Goal: Transaction & Acquisition: Purchase product/service

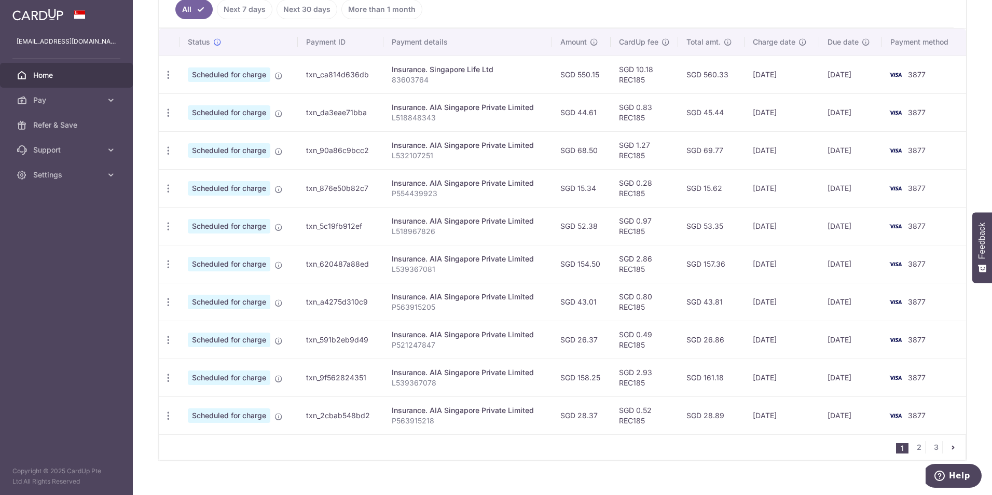
scroll to position [307, 0]
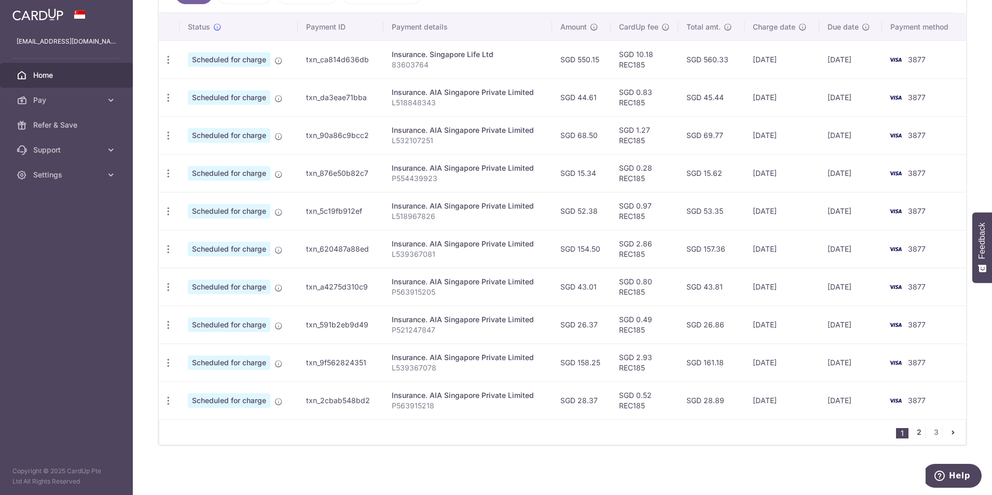
click at [913, 435] on link "2" at bounding box center [919, 432] width 12 height 12
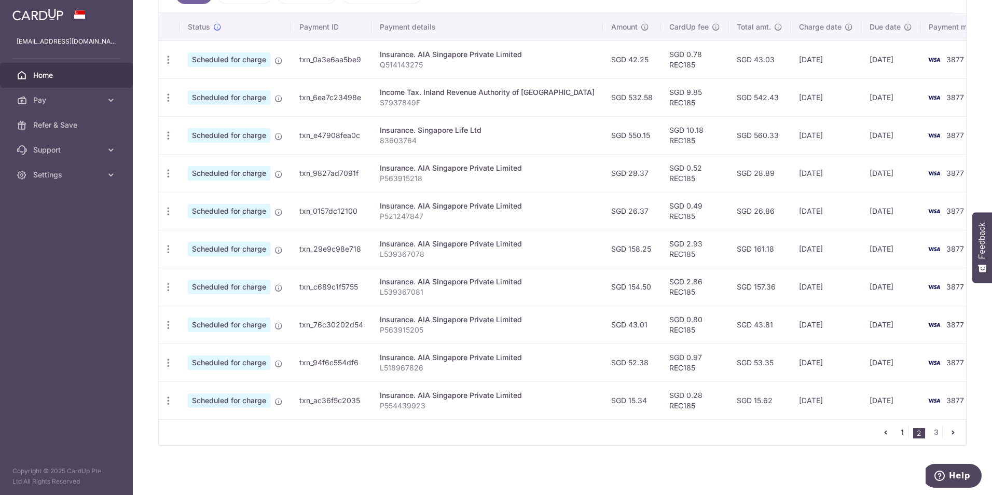
click at [900, 433] on link "1" at bounding box center [902, 432] width 12 height 12
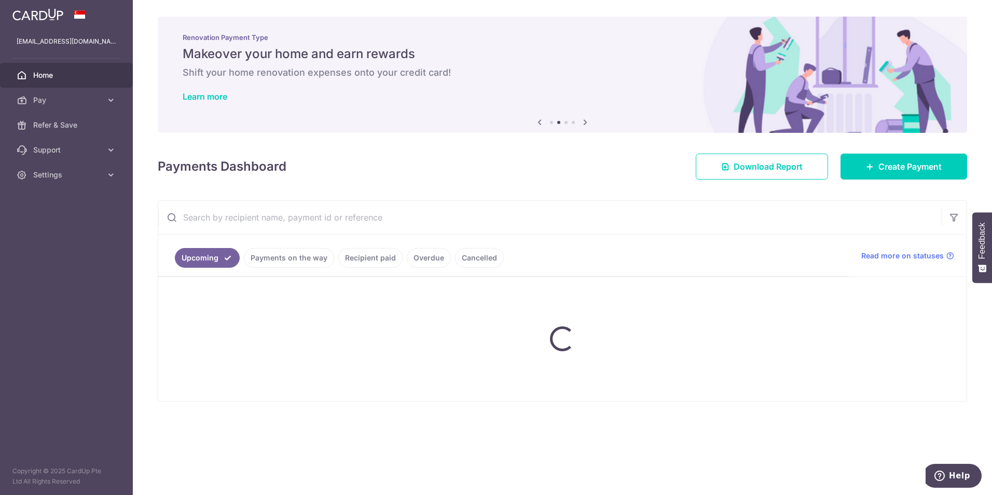
scroll to position [0, 0]
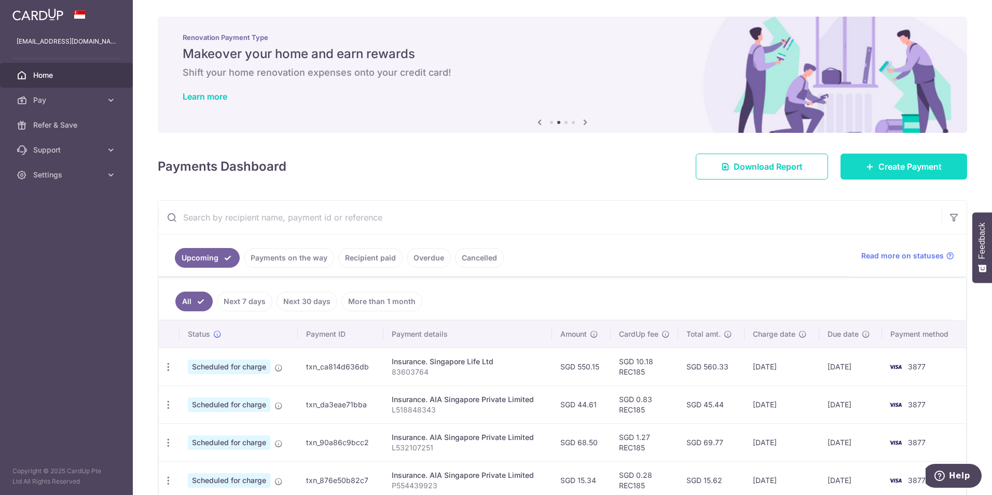
click at [912, 162] on span "Create Payment" at bounding box center [910, 166] width 63 height 12
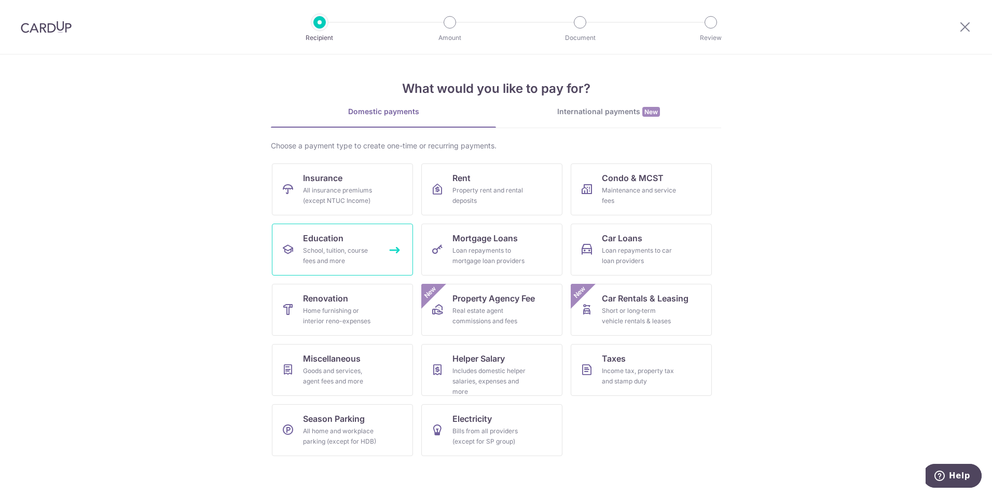
click at [376, 260] on div "School, tuition, course fees and more" at bounding box center [340, 255] width 75 height 21
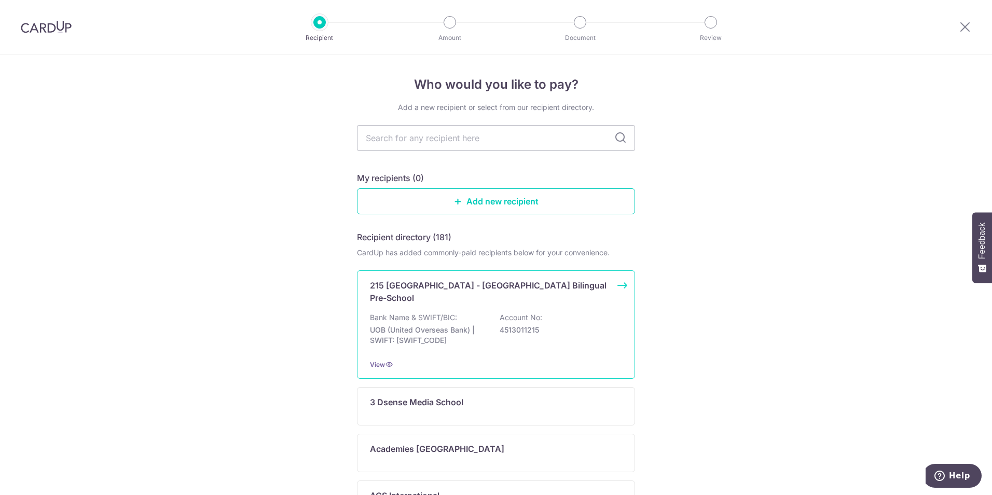
scroll to position [52, 0]
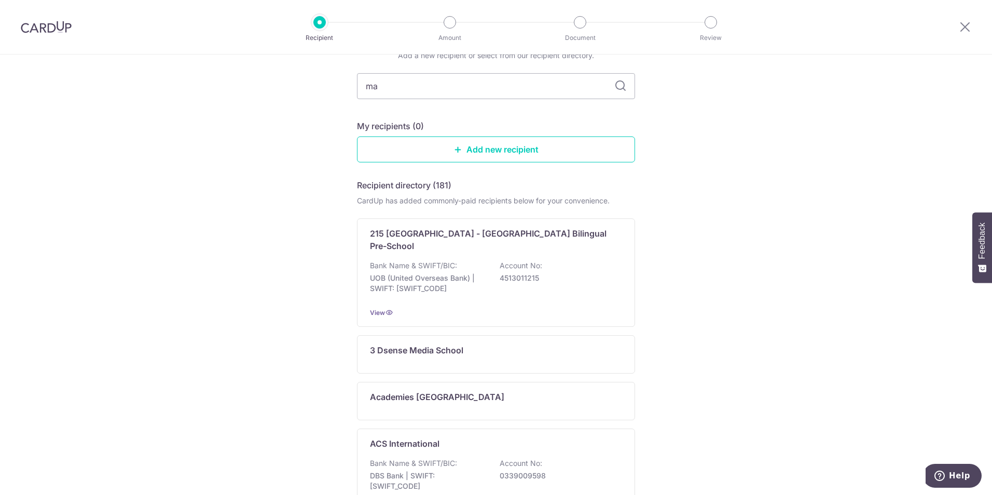
type input "mac"
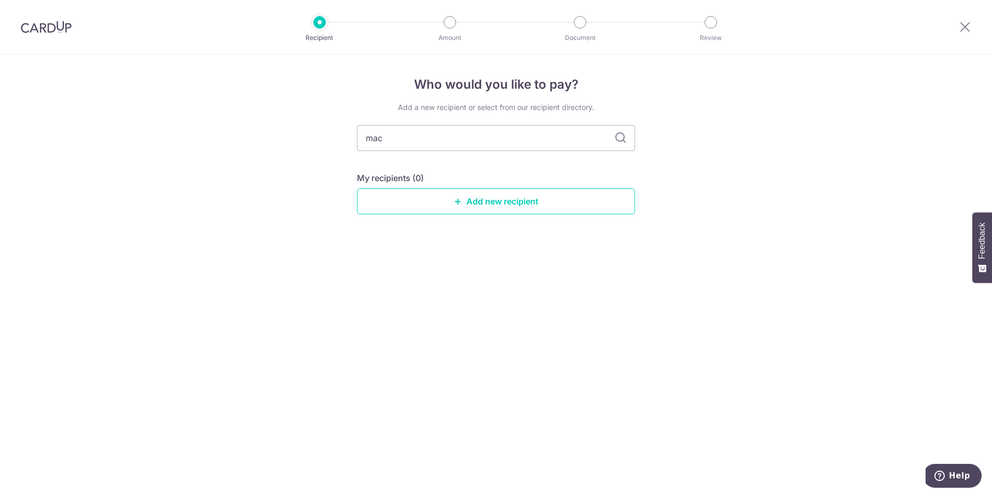
scroll to position [0, 0]
type input "mav"
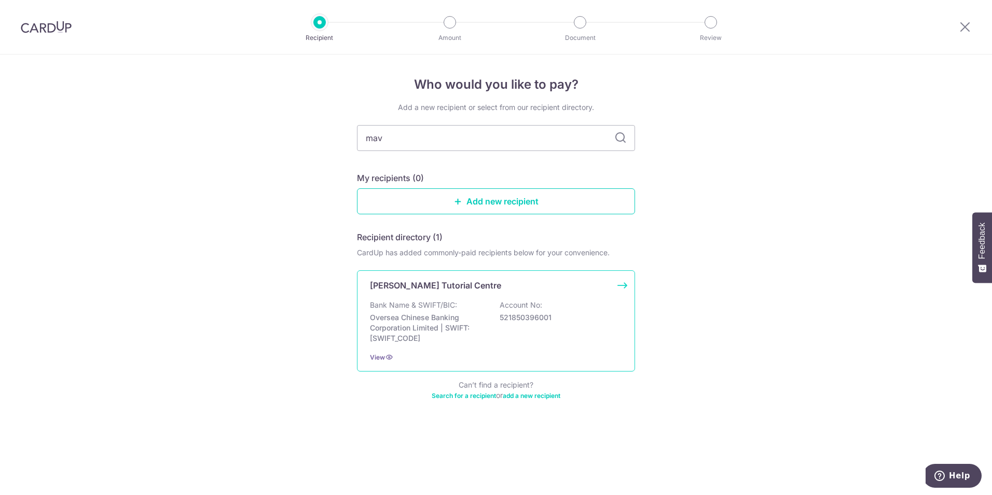
click at [449, 316] on p "Oversea Chinese Banking Corporation Limited | SWIFT: OCBCSGSGXXX" at bounding box center [428, 327] width 116 height 31
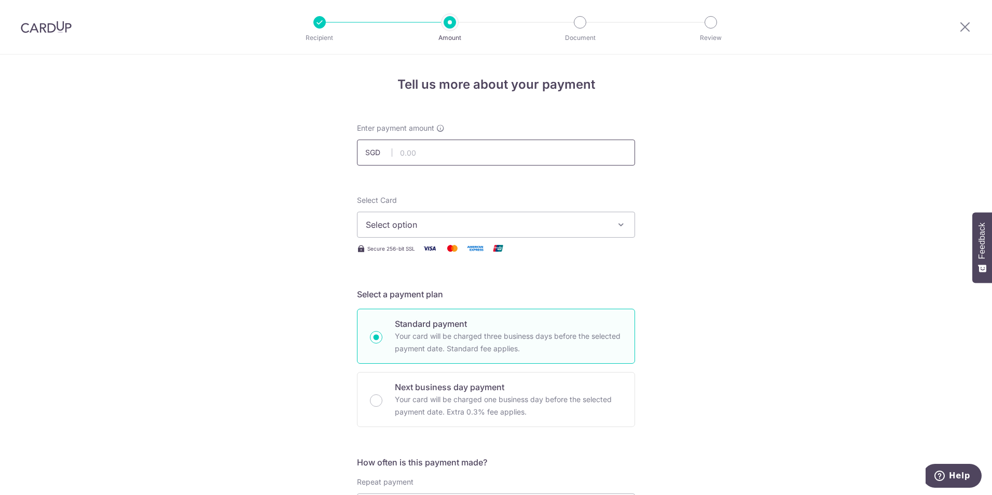
click at [443, 149] on input "text" at bounding box center [496, 153] width 278 height 26
type input "534.60"
click at [394, 223] on span "Select option" at bounding box center [487, 224] width 242 height 12
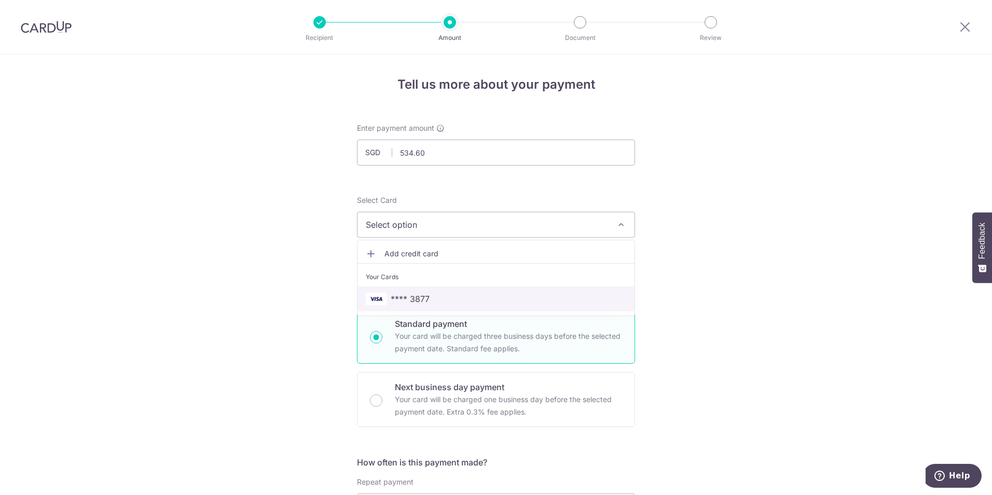
click at [435, 295] on span "**** 3877" at bounding box center [496, 299] width 261 height 12
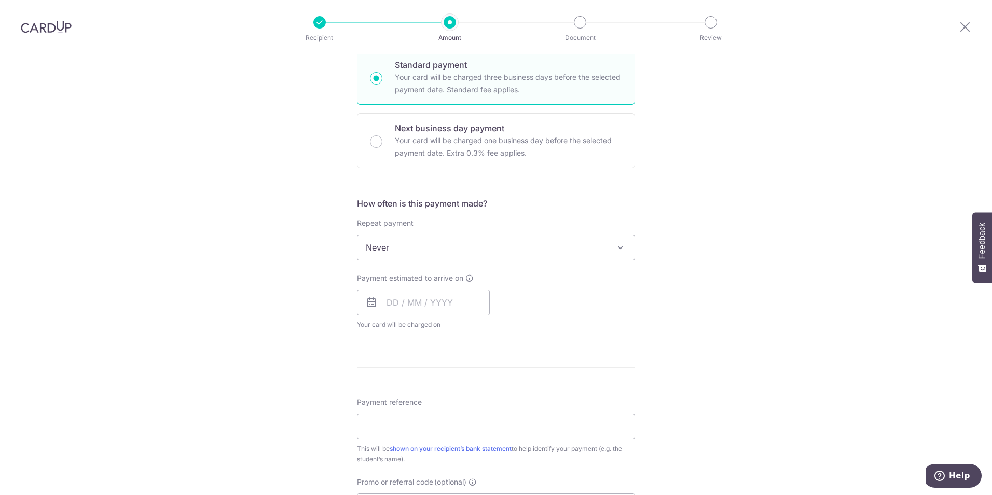
scroll to position [259, 0]
click at [377, 253] on span "Never" at bounding box center [496, 247] width 277 height 25
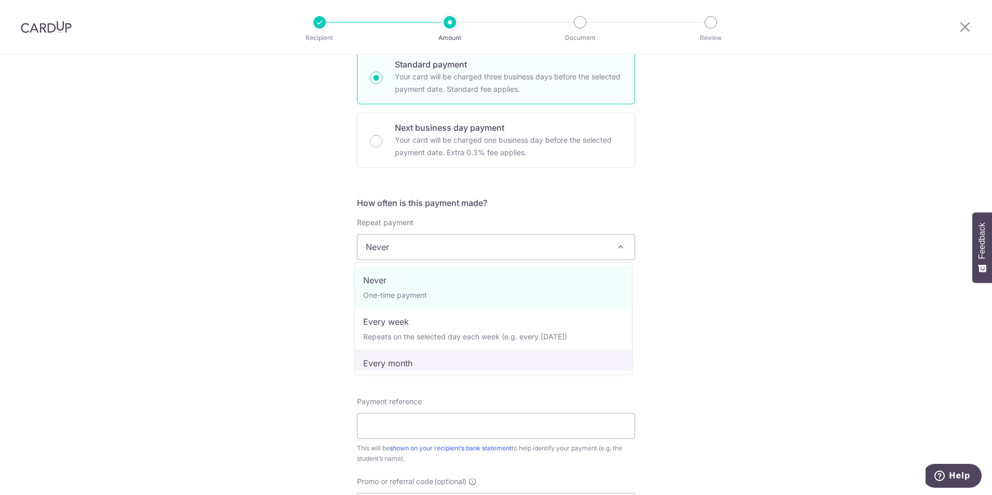
select select "3"
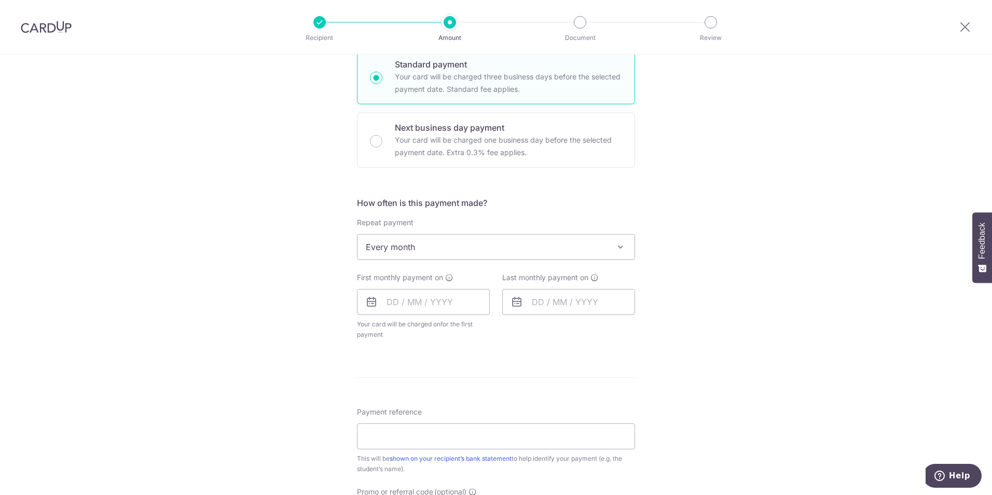
click at [249, 282] on div "Tell us more about your payment Enter payment amount SGD 534.60 534.60 Select C…" at bounding box center [496, 269] width 992 height 949
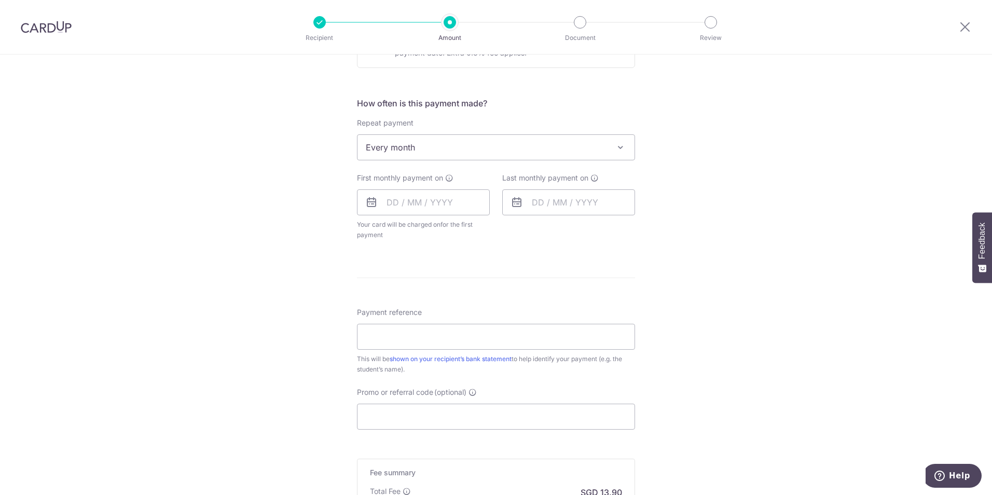
scroll to position [363, 0]
click at [403, 205] on input "text" at bounding box center [423, 198] width 133 height 26
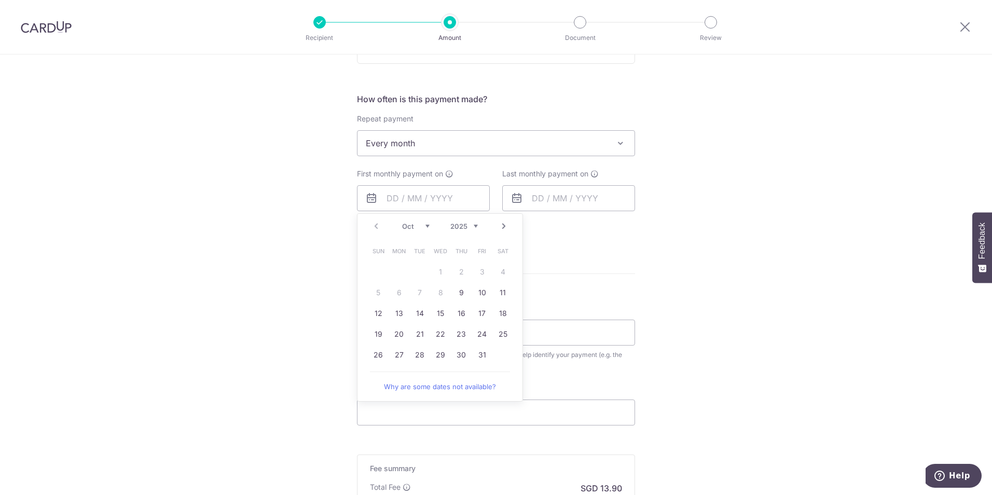
click at [623, 258] on form "Enter payment amount SGD 534.60 534.60 Select Card **** 3877 Add credit card Yo…" at bounding box center [496, 176] width 278 height 832
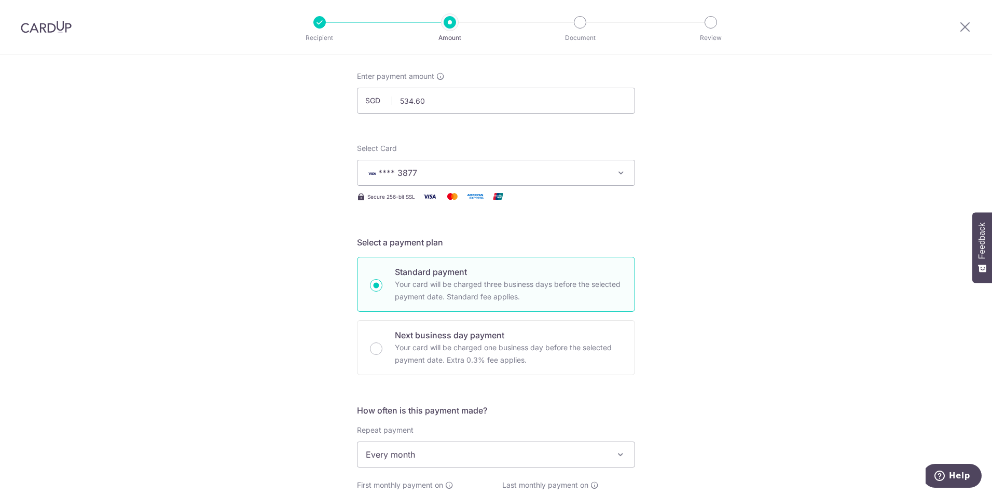
scroll to position [0, 0]
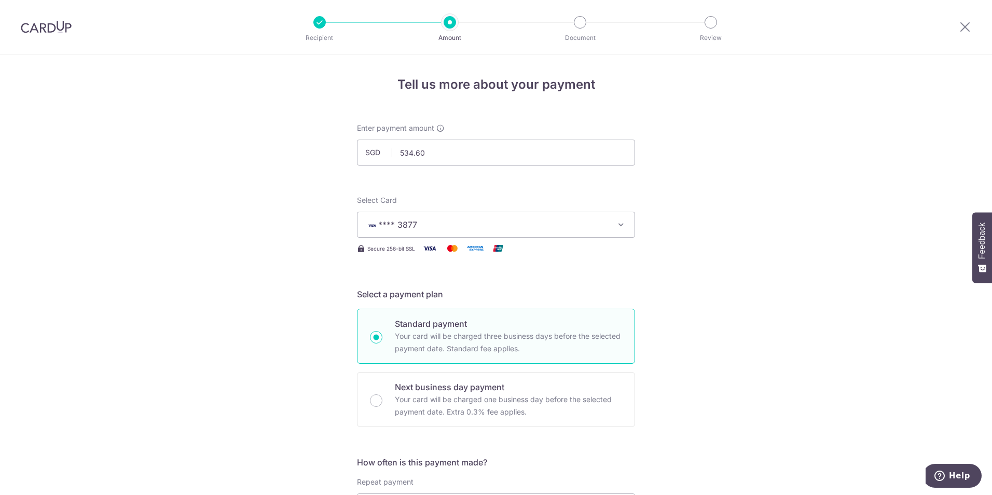
click at [50, 28] on img at bounding box center [46, 27] width 51 height 12
